Goal: Find specific page/section: Find specific page/section

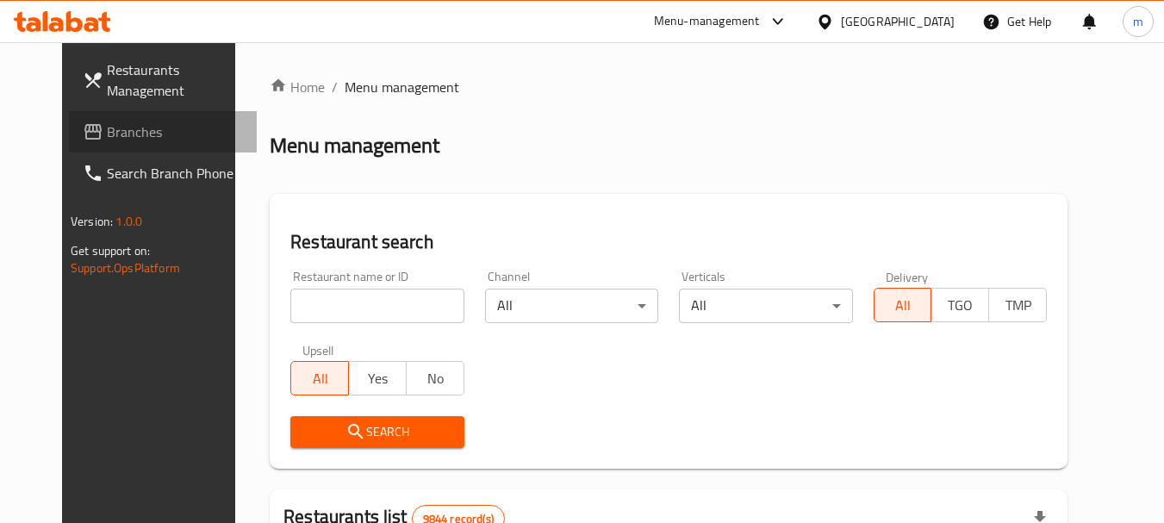
click at [107, 131] on span "Branches" at bounding box center [175, 131] width 136 height 21
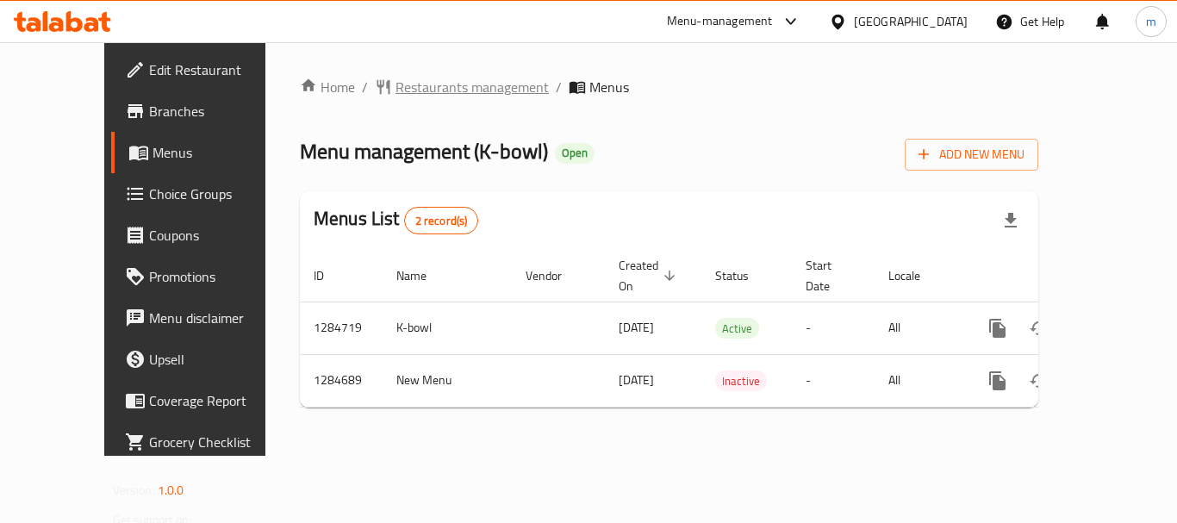
click at [397, 84] on span "Restaurants management" at bounding box center [471, 87] width 153 height 21
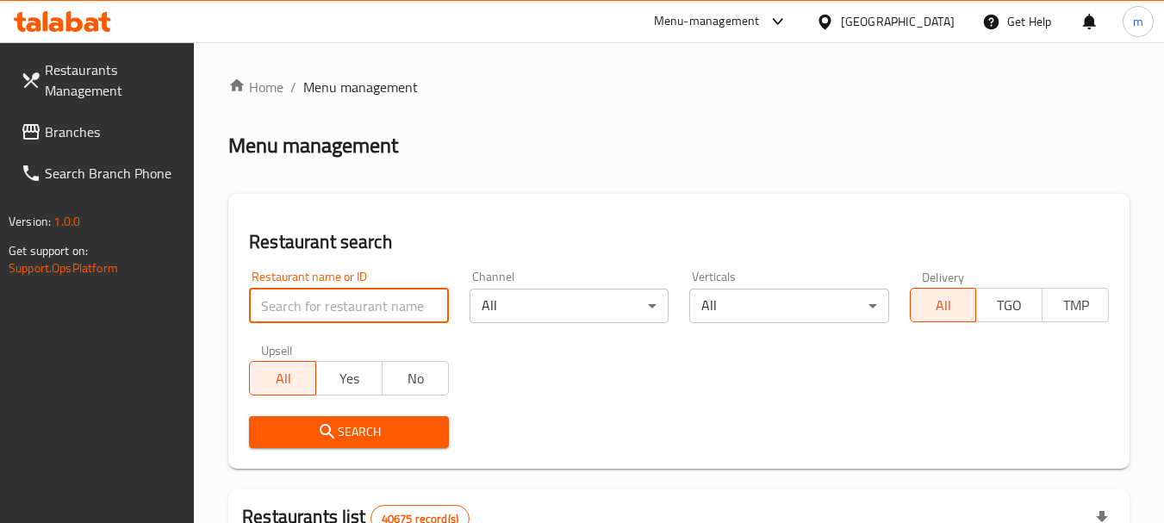
click at [348, 318] on input "search" at bounding box center [348, 306] width 199 height 34
paste input "695748"
type input "695748"
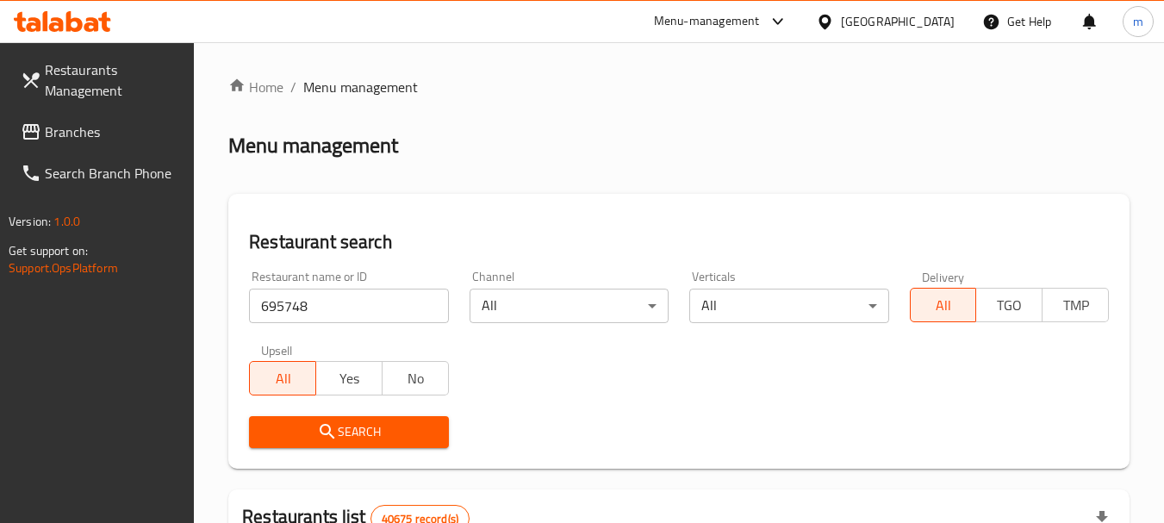
click at [373, 445] on button "Search" at bounding box center [348, 432] width 199 height 32
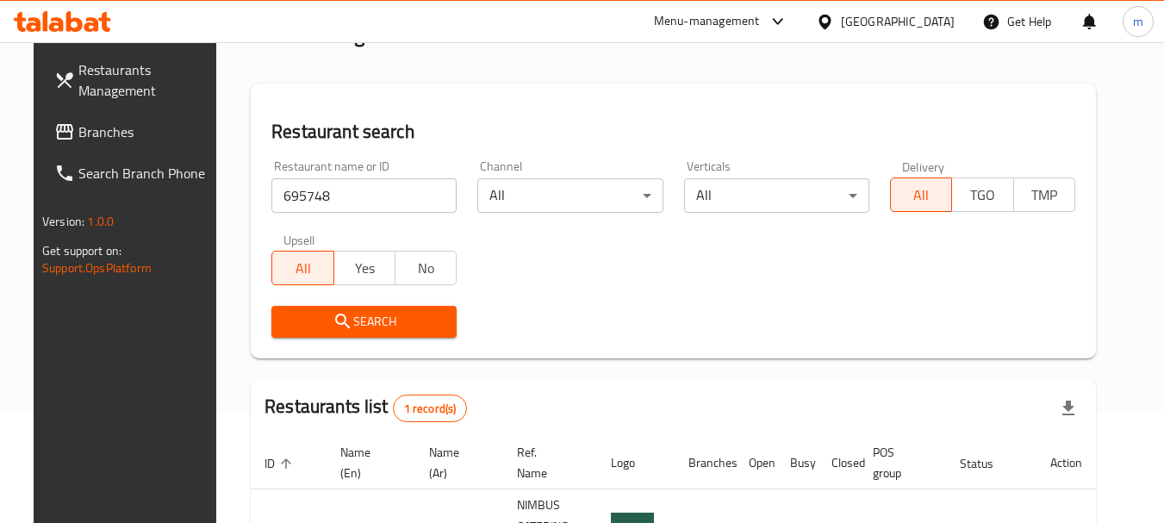
scroll to position [224, 0]
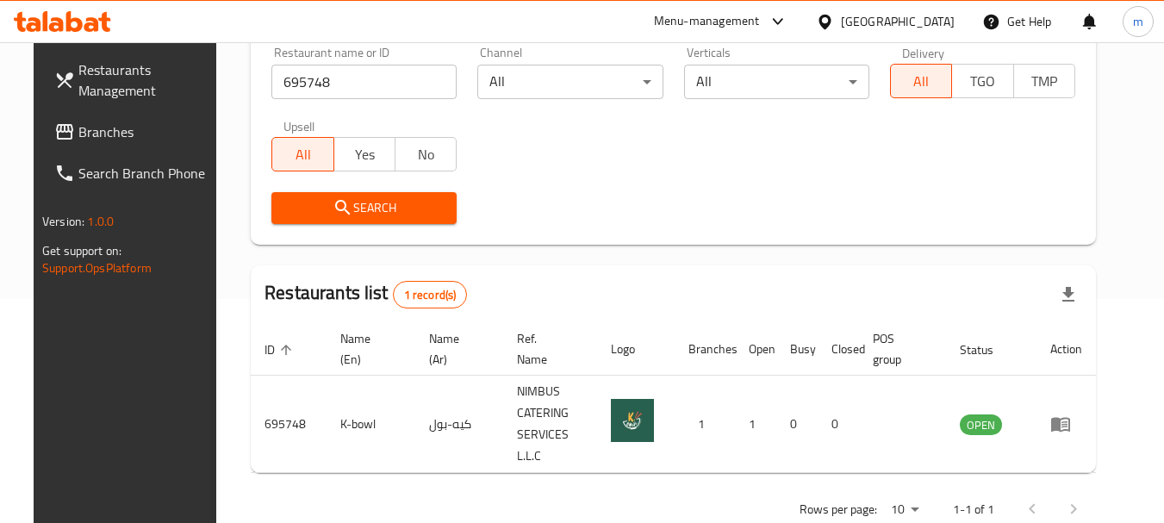
click at [860, 17] on div "United Arab Emirates" at bounding box center [898, 21] width 114 height 19
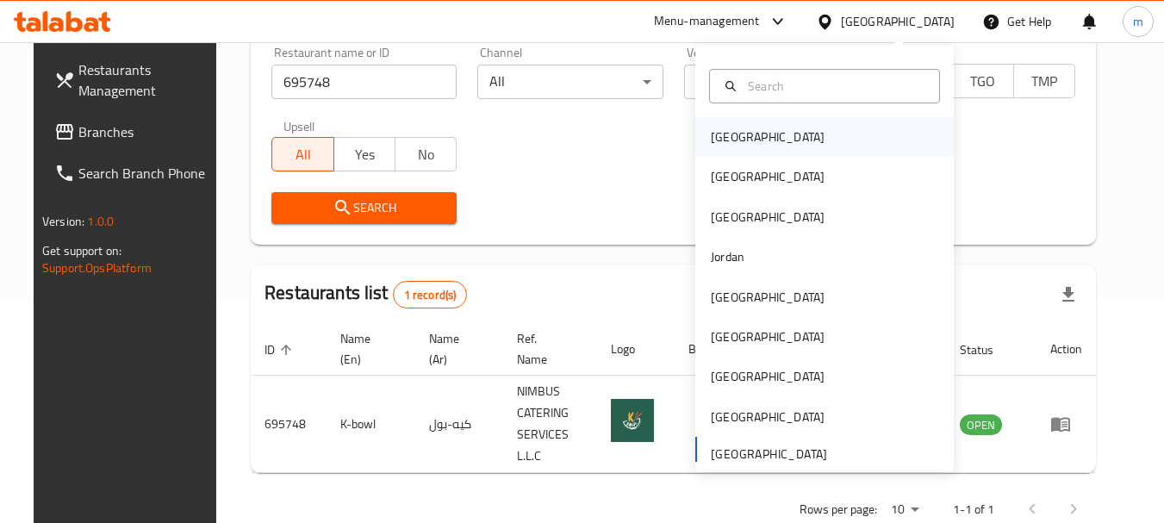
click at [732, 127] on div "Bahrain" at bounding box center [768, 136] width 114 height 19
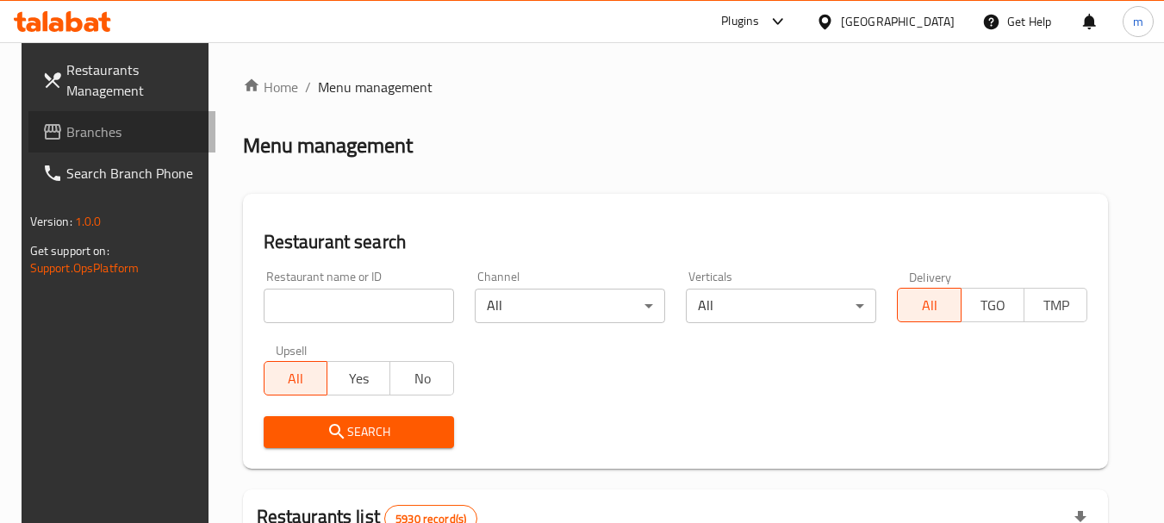
click at [74, 142] on span "Branches" at bounding box center [134, 131] width 136 height 21
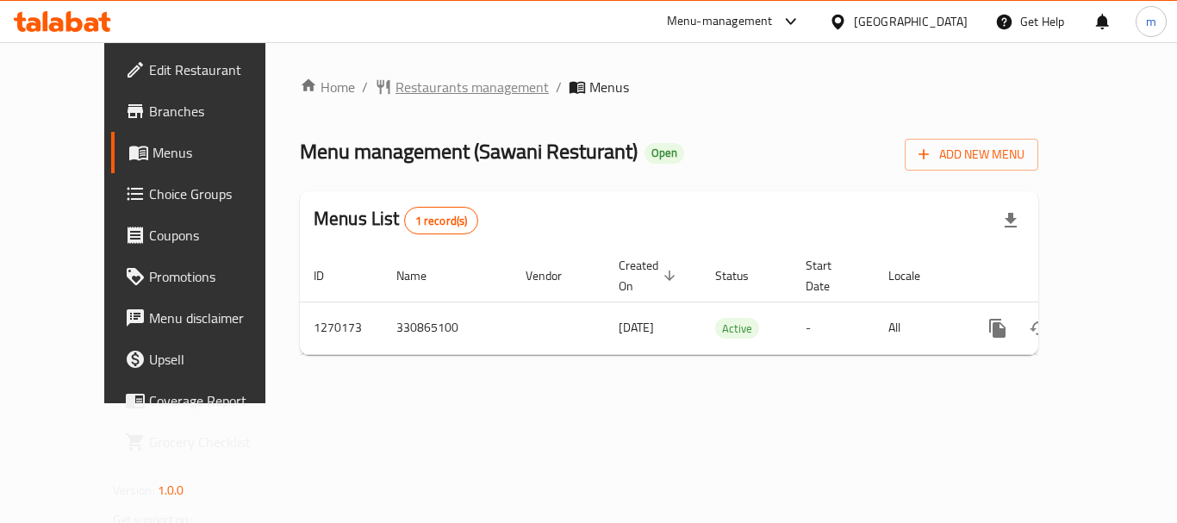
click at [407, 90] on span "Restaurants management" at bounding box center [471, 87] width 153 height 21
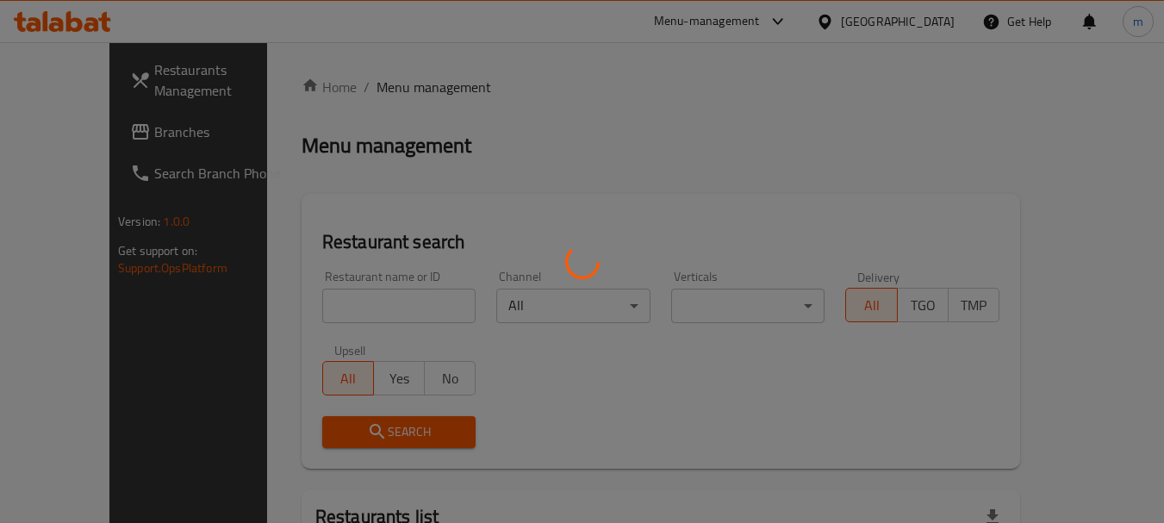
click at [351, 308] on div at bounding box center [582, 261] width 1164 height 523
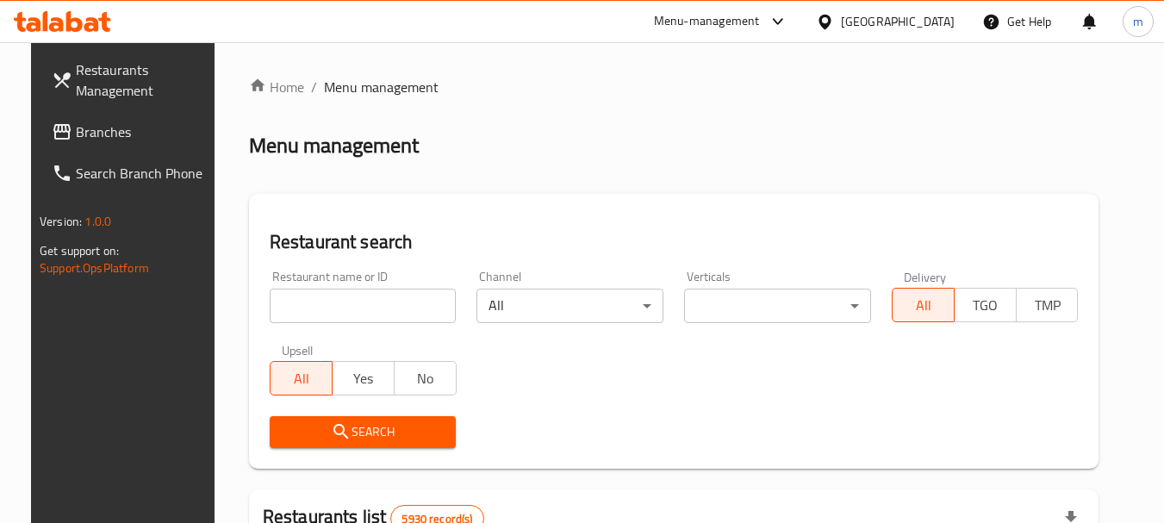
click at [351, 308] on input "search" at bounding box center [363, 306] width 187 height 34
paste input "689015"
type input "689015"
click at [305, 425] on span "Search" at bounding box center [362, 432] width 159 height 22
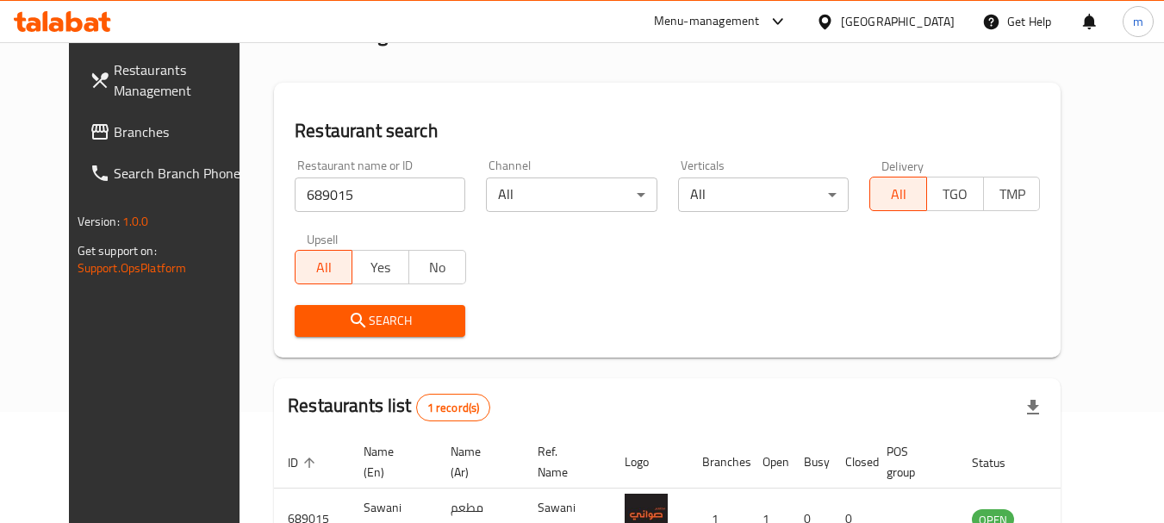
scroll to position [224, 0]
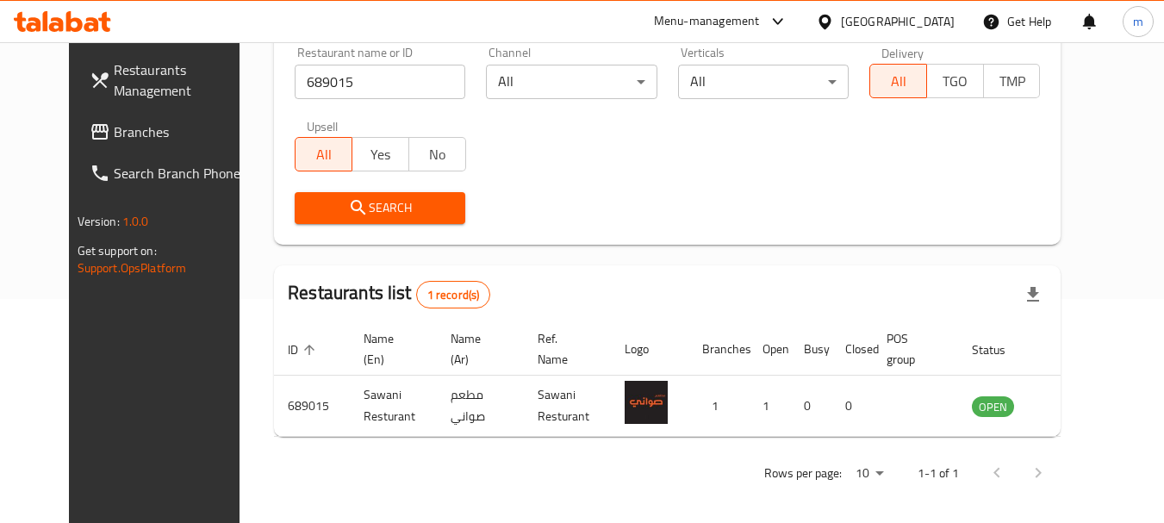
click at [834, 27] on icon at bounding box center [825, 22] width 18 height 18
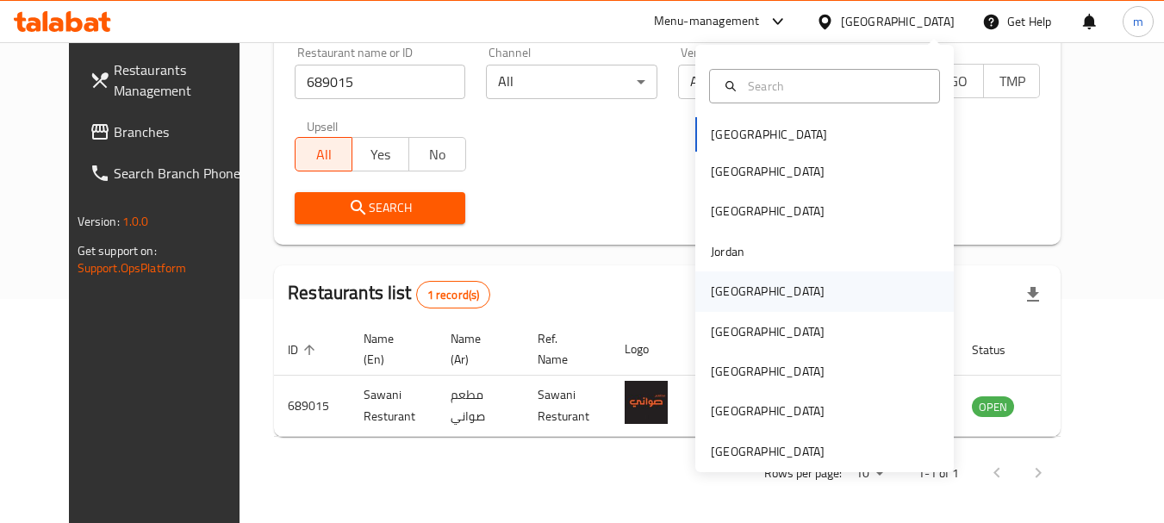
scroll to position [9, 0]
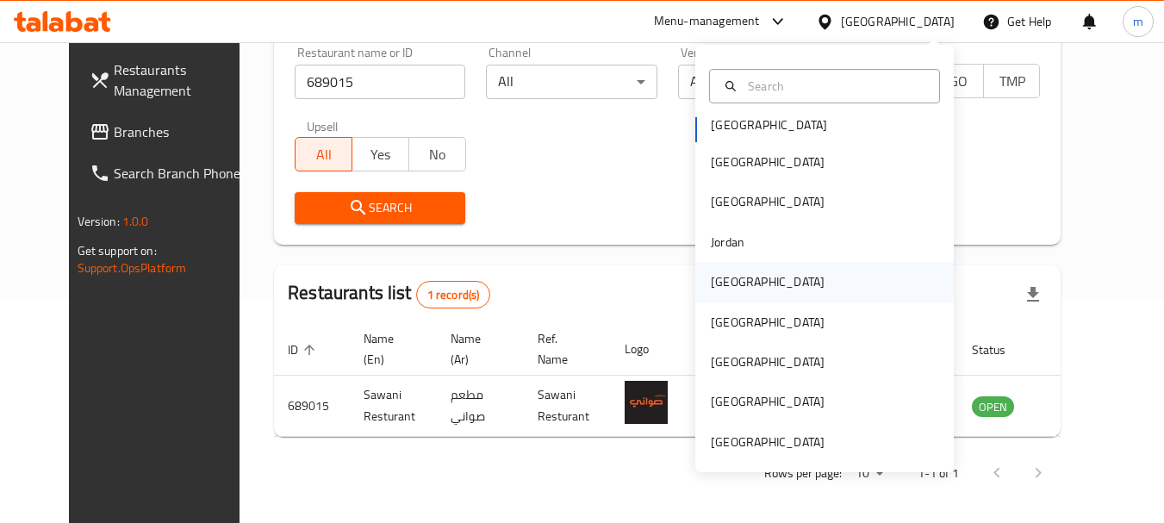
click at [712, 273] on div "[GEOGRAPHIC_DATA]" at bounding box center [768, 281] width 114 height 19
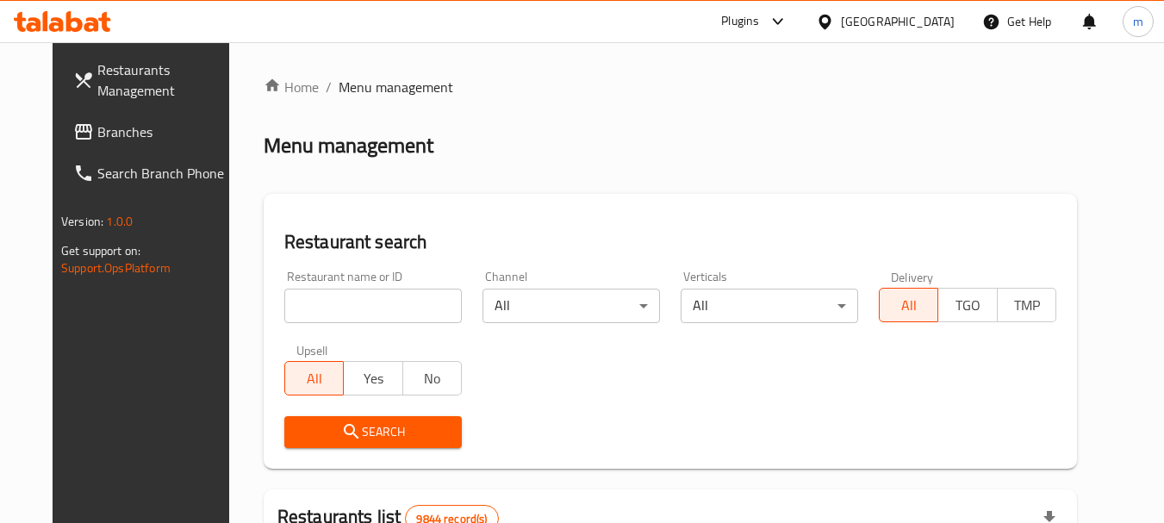
click at [97, 132] on span "Branches" at bounding box center [165, 131] width 136 height 21
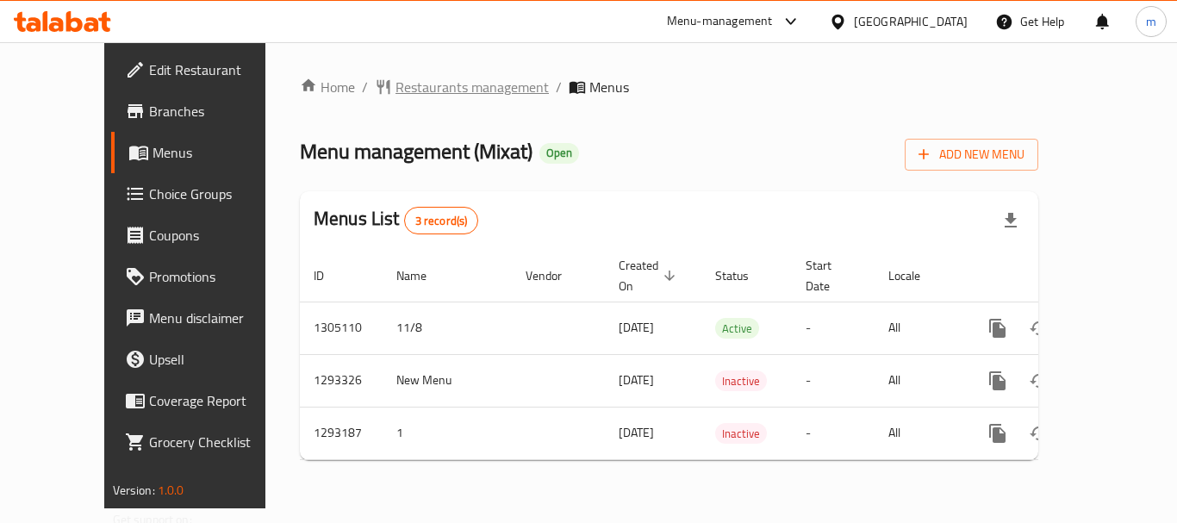
click at [395, 83] on span "Restaurants management" at bounding box center [471, 87] width 153 height 21
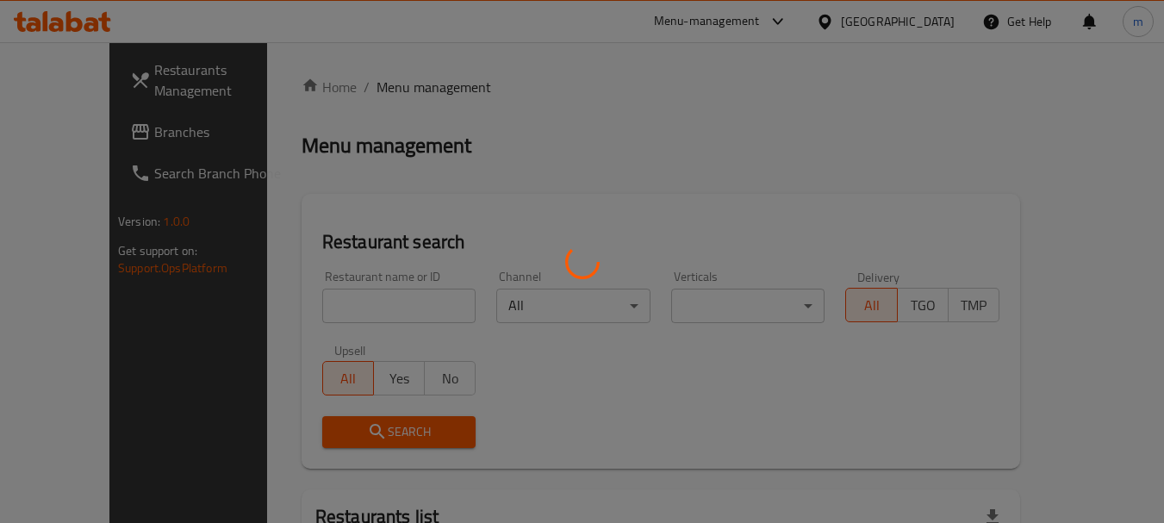
click at [371, 305] on div at bounding box center [582, 261] width 1164 height 523
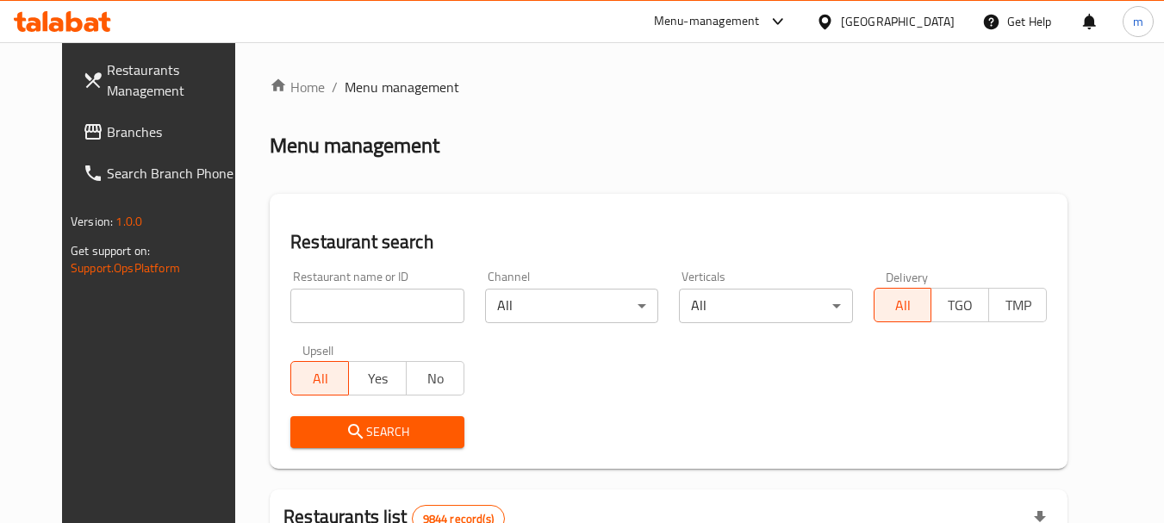
click at [371, 305] on input "search" at bounding box center [376, 306] width 173 height 34
paste input "699405"
type input "699405"
click at [339, 436] on span "Search" at bounding box center [377, 432] width 146 height 22
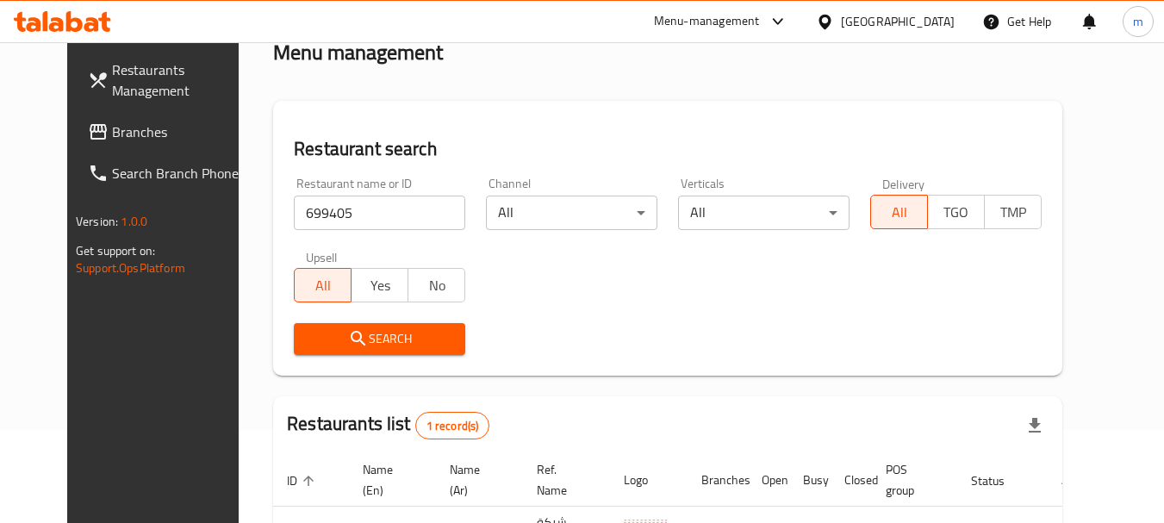
scroll to position [231, 0]
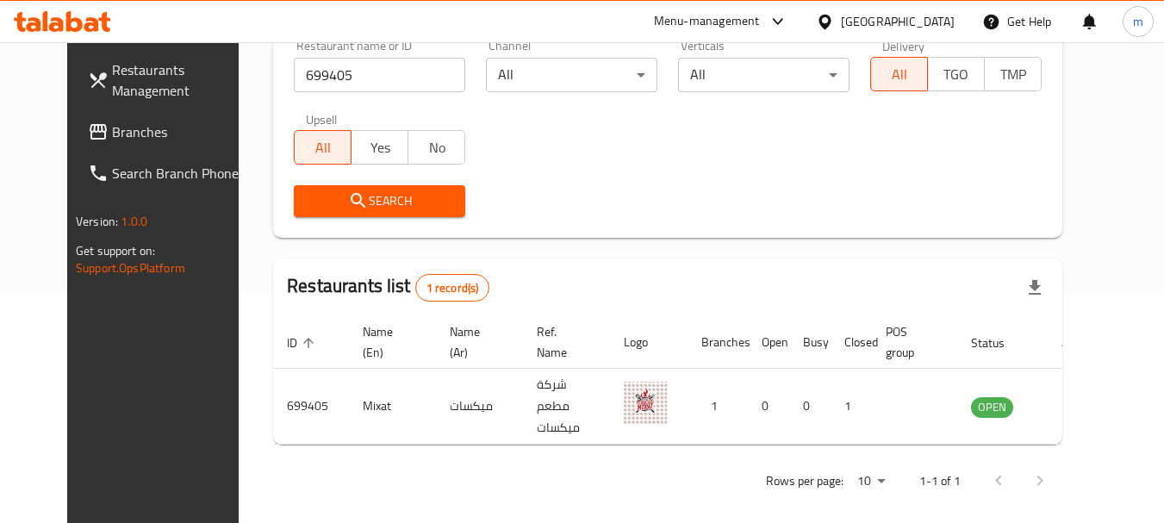
click at [88, 126] on icon at bounding box center [98, 131] width 21 height 21
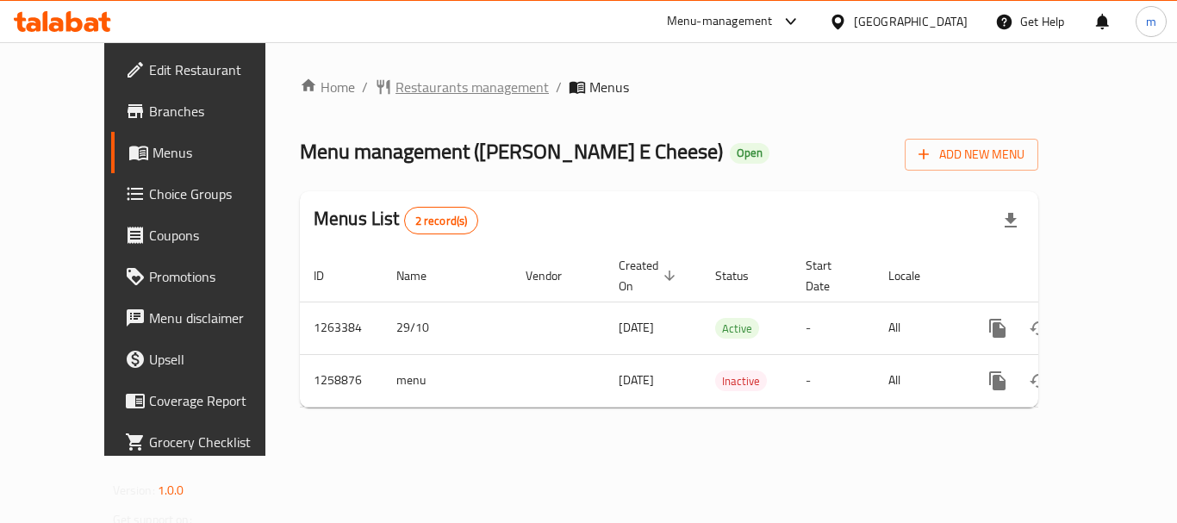
click at [408, 93] on span "Restaurants management" at bounding box center [471, 87] width 153 height 21
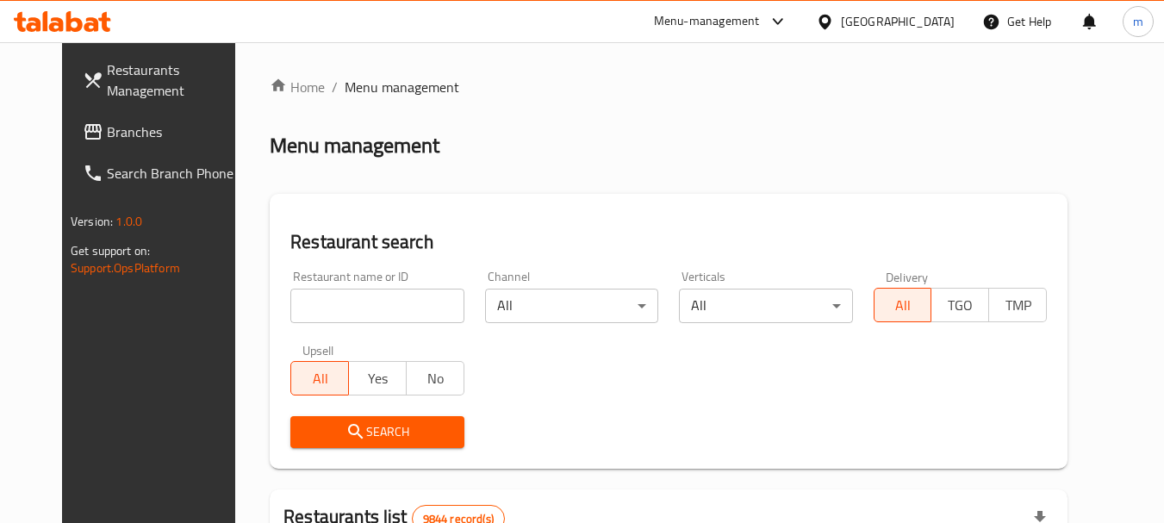
click at [349, 305] on input "search" at bounding box center [376, 306] width 173 height 34
paste input "684200"
type input "684200"
click at [354, 427] on span "Search" at bounding box center [377, 432] width 146 height 22
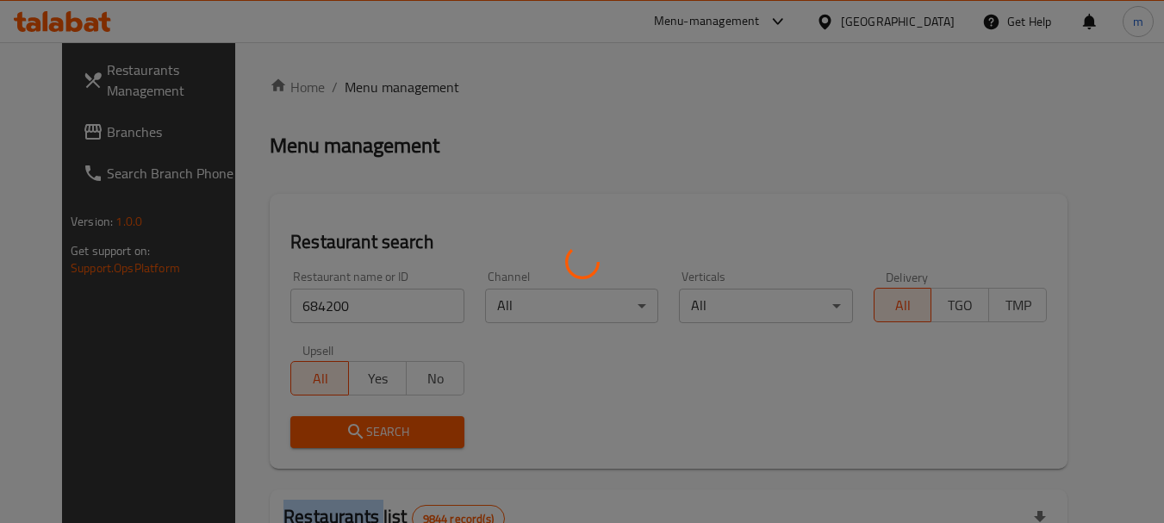
click at [354, 427] on div at bounding box center [582, 261] width 1164 height 523
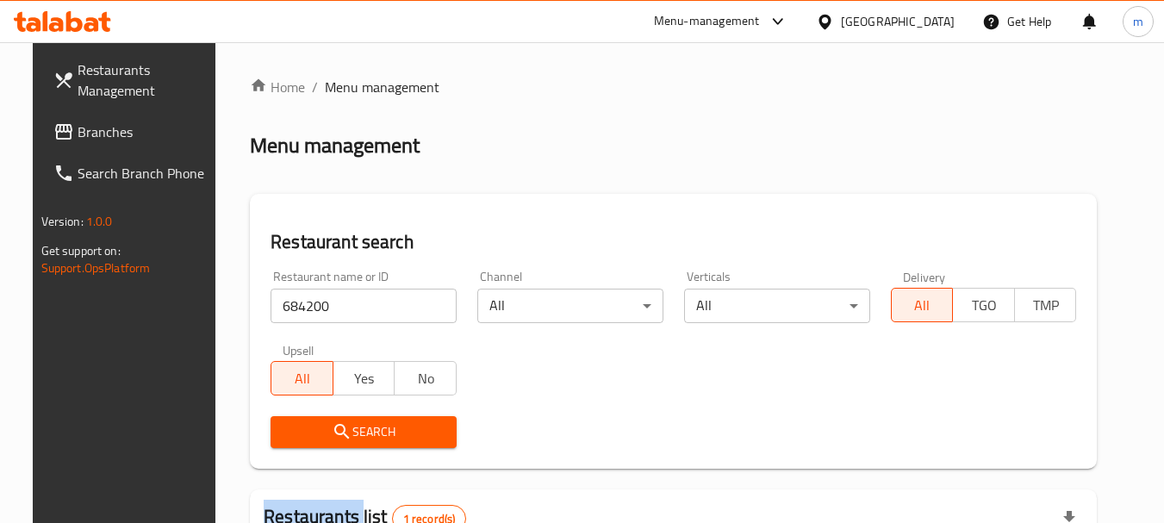
click at [339, 432] on span "Search" at bounding box center [363, 432] width 159 height 22
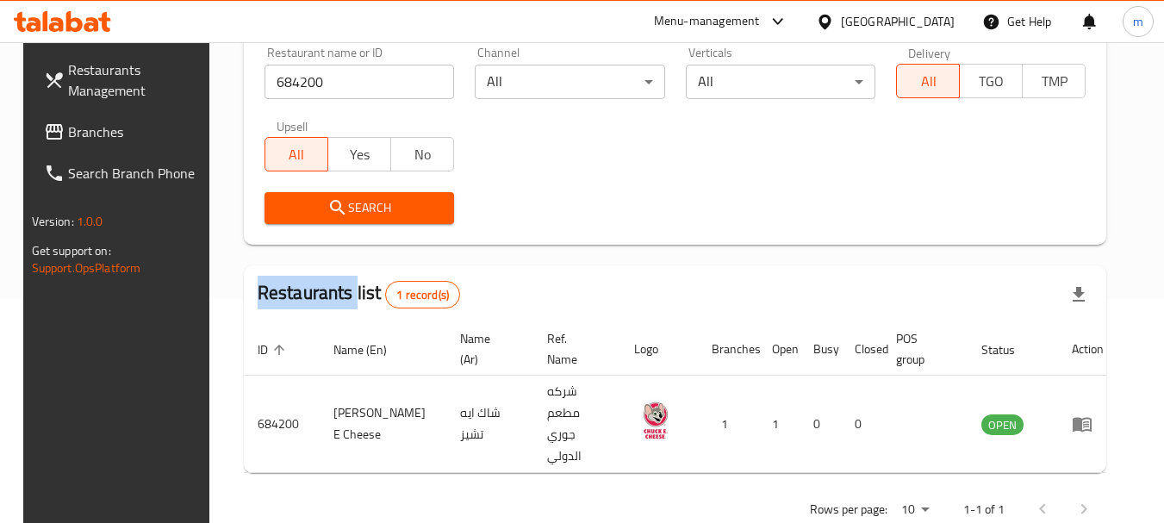
scroll to position [231, 0]
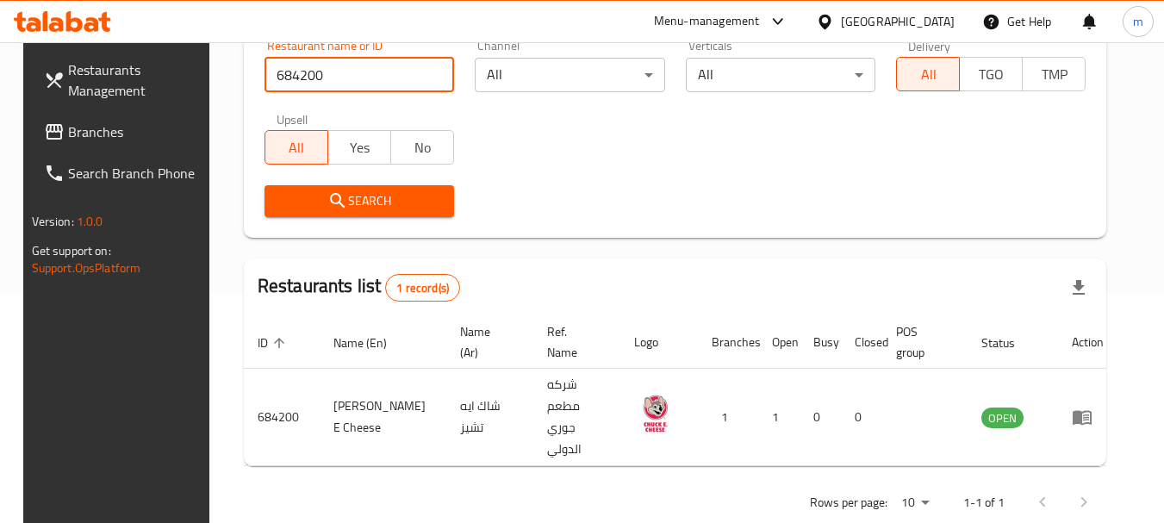
drag, startPoint x: 339, startPoint y: 78, endPoint x: 105, endPoint y: 85, distance: 233.6
click at [105, 85] on div "Restaurants Management Branches Search Branch Phone Version: 1.0.0 Get support …" at bounding box center [582, 185] width 1118 height 748
click at [68, 133] on span "Branches" at bounding box center [136, 131] width 136 height 21
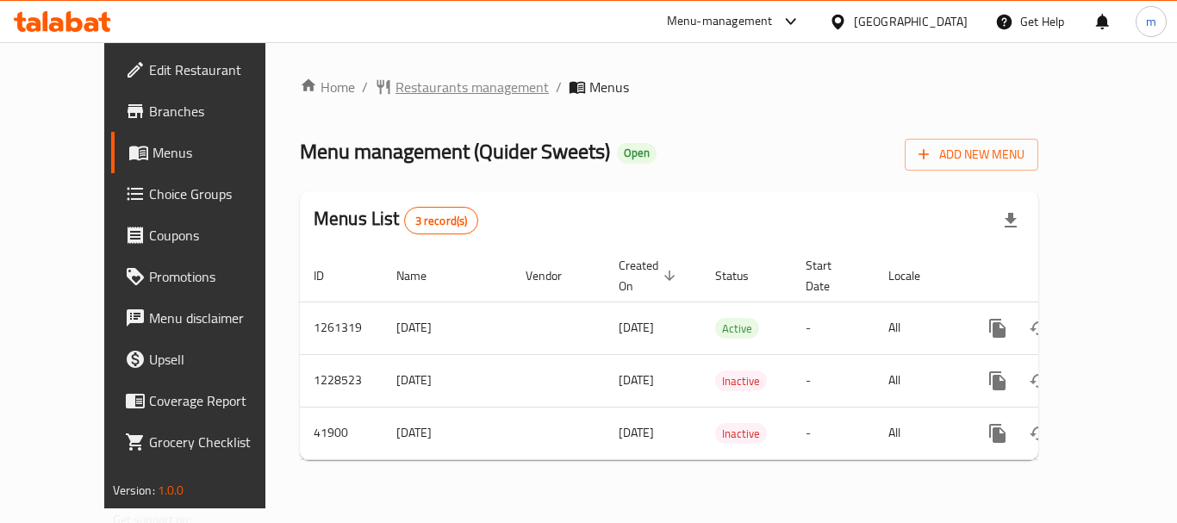
click at [404, 81] on span "Restaurants management" at bounding box center [471, 87] width 153 height 21
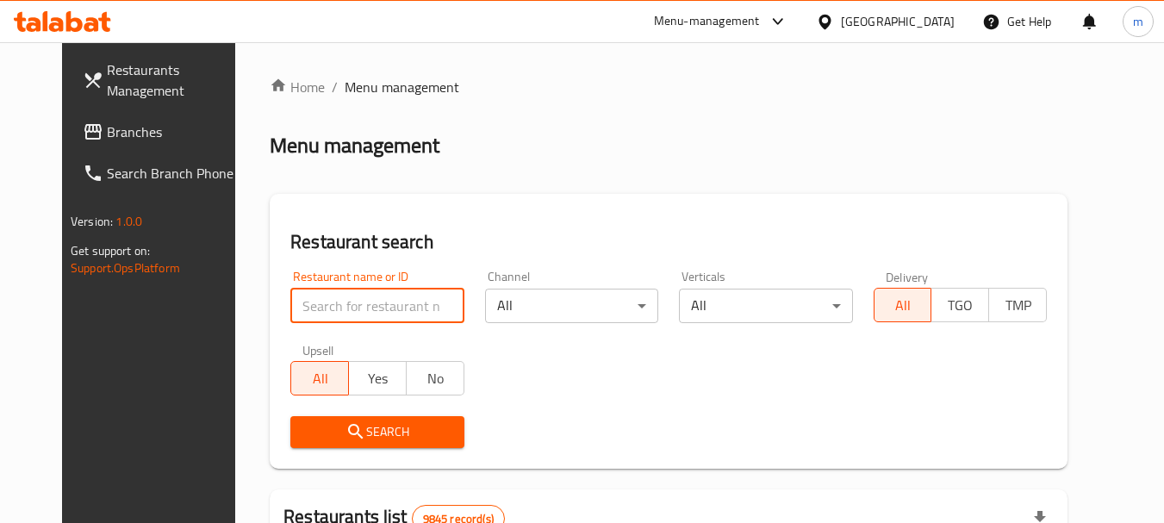
click at [356, 320] on input "search" at bounding box center [376, 306] width 173 height 34
paste input "21862"
type input "21862"
click at [345, 438] on icon "submit" at bounding box center [355, 431] width 21 height 21
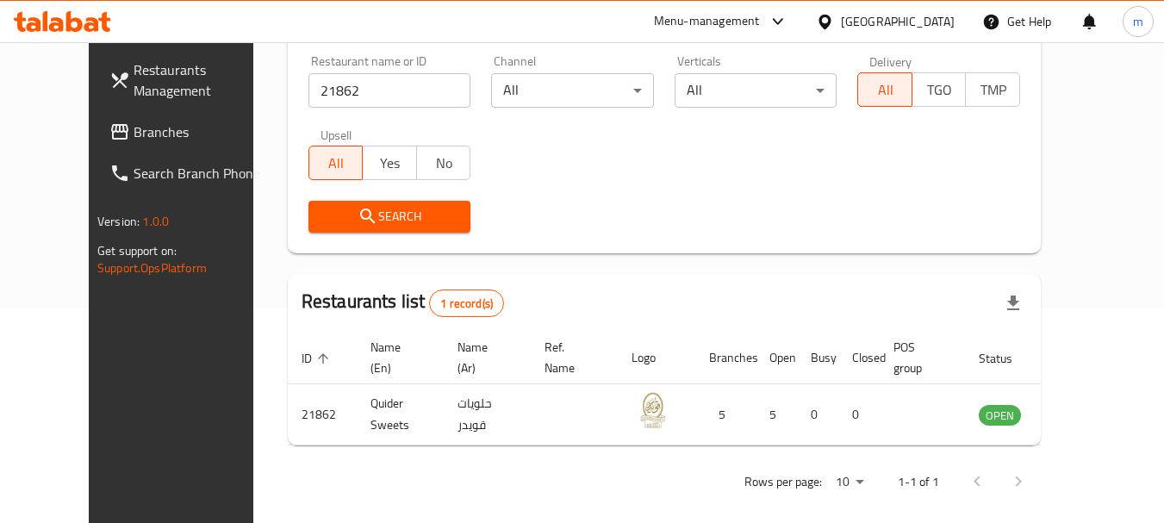
scroll to position [231, 0]
